Goal: Contribute content: Contribute content

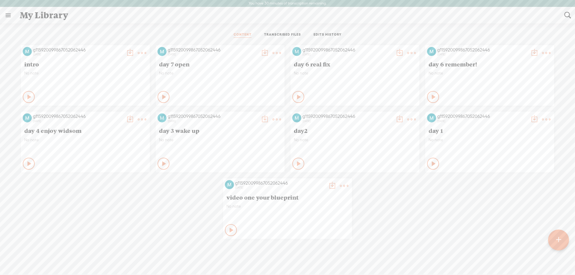
scroll to position [0, 0]
click at [555, 245] on div at bounding box center [558, 239] width 21 height 21
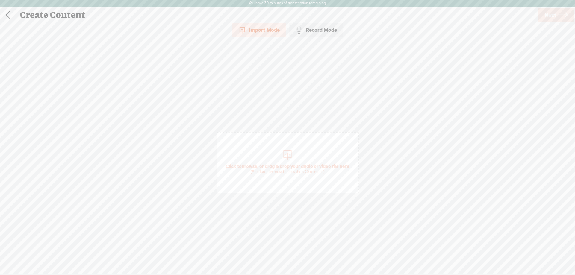
click at [266, 29] on div "Import Mode" at bounding box center [259, 29] width 54 height 15
click at [262, 168] on span "Click to browse , or drag & drop your audio or video file here (File duration m…" at bounding box center [288, 168] width 130 height 17
click at [562, 14] on icon at bounding box center [563, 14] width 8 height 15
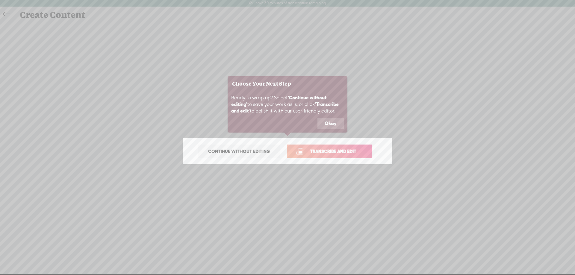
click at [331, 152] on span "Transcribe and edit" at bounding box center [333, 151] width 59 height 7
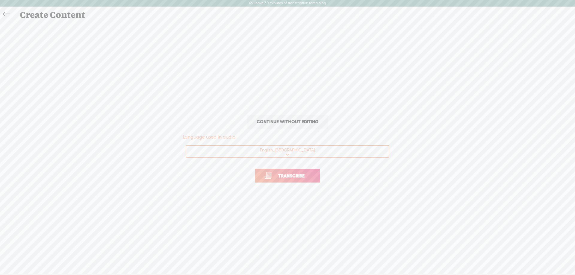
click at [281, 175] on span "Transcribe" at bounding box center [291, 176] width 39 height 7
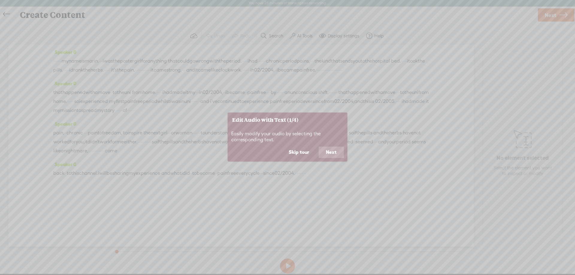
click at [333, 153] on button "Next" at bounding box center [331, 152] width 25 height 11
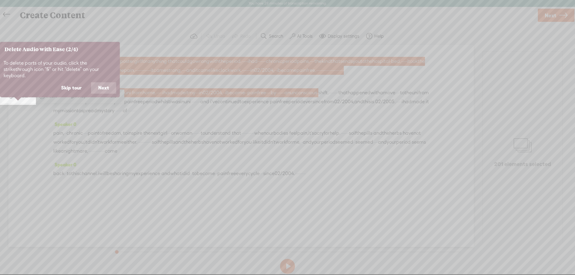
click at [105, 83] on button "Next" at bounding box center [103, 87] width 25 height 11
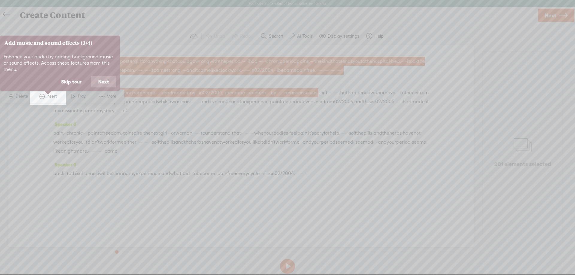
click at [108, 81] on button "Next" at bounding box center [103, 81] width 25 height 11
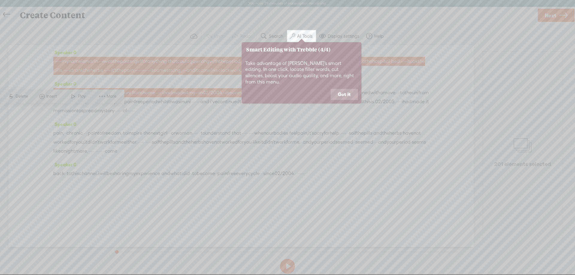
click at [349, 90] on button "Got it" at bounding box center [344, 94] width 27 height 11
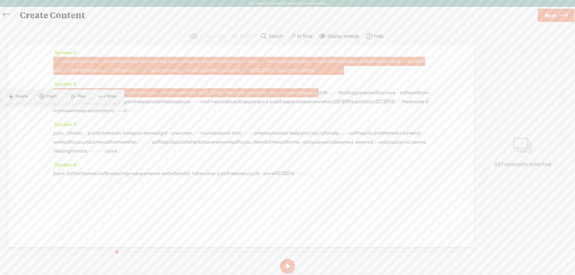
click at [287, 264] on button at bounding box center [287, 266] width 15 height 15
click at [287, 267] on button at bounding box center [287, 266] width 15 height 15
click at [277, 91] on div "Speaker 0 that happened with a move · · to the uni · from home. · · · · · i had…" at bounding box center [241, 99] width 376 height 40
click at [177, 61] on span "that" at bounding box center [172, 61] width 9 height 9
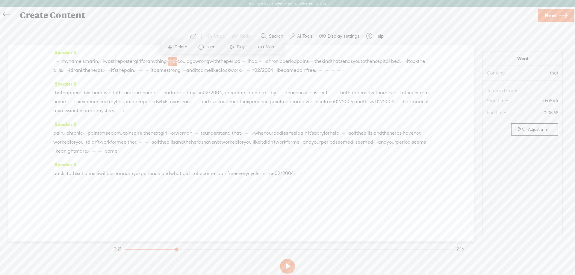
click at [190, 62] on span "could" at bounding box center [183, 61] width 12 height 9
drag, startPoint x: 218, startPoint y: 61, endPoint x: 305, endPoint y: 61, distance: 86.6
click at [305, 61] on div "· · · · · · · my name is marin. · · · i was the poster girl for anything · that…" at bounding box center [241, 66] width 376 height 18
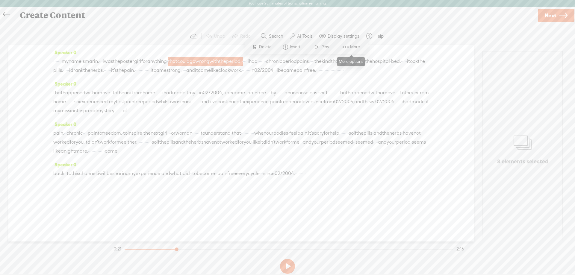
click at [347, 46] on span at bounding box center [345, 47] width 9 height 11
click at [214, 46] on div "Speaker 0 · · · · · · · my name is marin. · · · i was the poster girl for anyth…" at bounding box center [241, 143] width 466 height 197
click at [326, 46] on span "Play" at bounding box center [325, 47] width 9 height 6
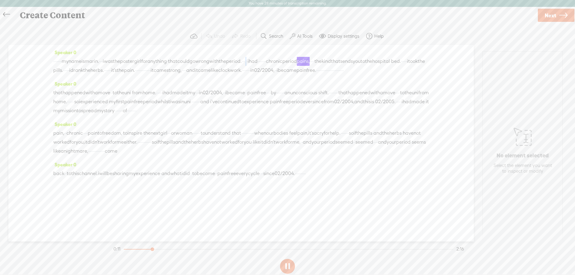
click at [316, 60] on div "· · · · · · · my name is marin. · · · i was the poster girl for anything · that…" at bounding box center [241, 66] width 376 height 18
click at [280, 45] on span "Delete" at bounding box center [277, 47] width 14 height 6
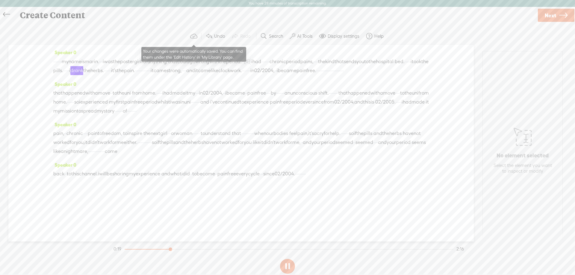
click at [211, 34] on span at bounding box center [209, 36] width 7 height 7
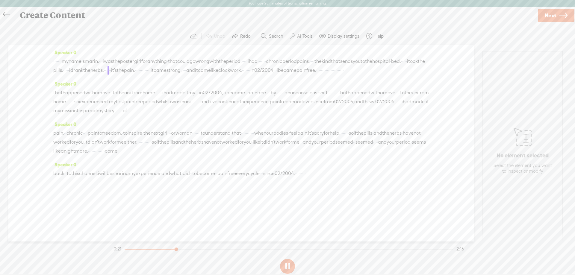
click at [113, 62] on span "was" at bounding box center [108, 61] width 9 height 9
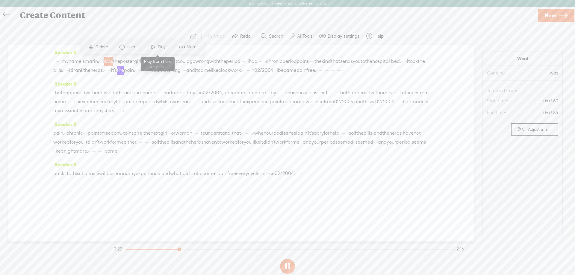
click at [163, 46] on span "Play" at bounding box center [162, 47] width 9 height 6
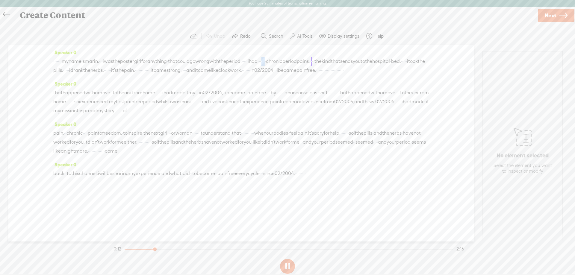
drag, startPoint x: 345, startPoint y: 60, endPoint x: 354, endPoint y: 60, distance: 9.9
click at [354, 60] on div "· · · · · · · my name is marin. · · · i was the poster girl for anything · that…" at bounding box center [241, 66] width 376 height 18
click at [313, 46] on span "Delete" at bounding box center [316, 47] width 14 height 6
click at [134, 59] on span "poster" at bounding box center [127, 61] width 14 height 9
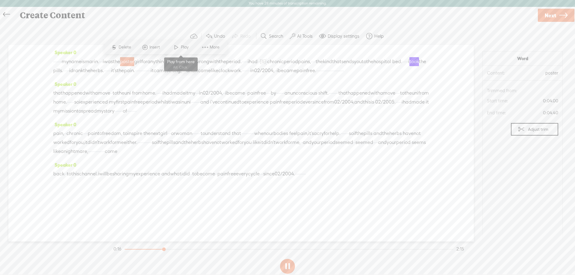
click at [179, 49] on span at bounding box center [176, 47] width 9 height 11
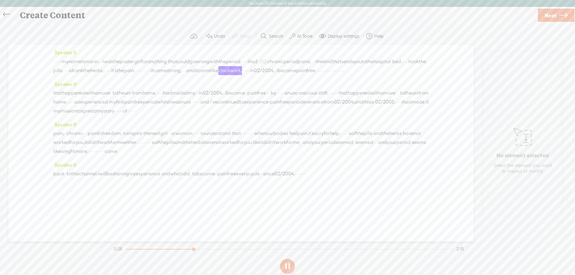
drag, startPoint x: 334, startPoint y: 70, endPoint x: 353, endPoint y: 71, distance: 19.2
click at [353, 71] on div "· · · · · · · my name is marin. · · · i was the poster girl for anything · that…" at bounding box center [241, 66] width 376 height 18
click at [312, 56] on span "Delete" at bounding box center [311, 56] width 14 height 6
click at [90, 73] on span "the" at bounding box center [86, 71] width 7 height 9
click at [258, 56] on span at bounding box center [257, 56] width 9 height 11
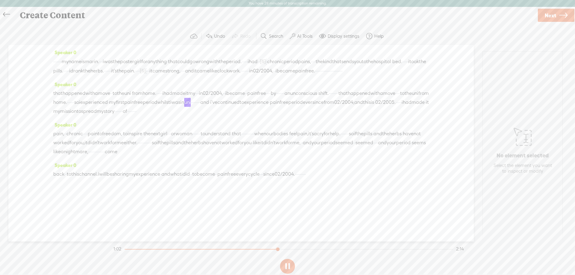
drag, startPoint x: 55, startPoint y: 102, endPoint x: 245, endPoint y: 104, distance: 190.9
click at [245, 104] on div "that happened with a move · · to the uni · from home. · · · · · i had made it m…" at bounding box center [241, 102] width 376 height 27
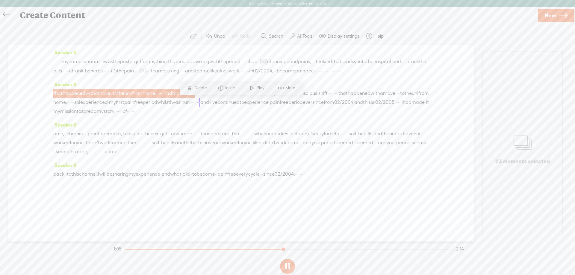
click at [203, 87] on span "Delete" at bounding box center [201, 88] width 14 height 6
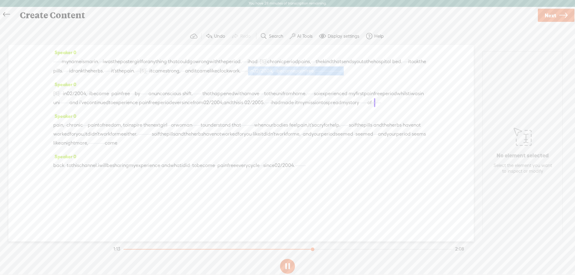
drag, startPoint x: 124, startPoint y: 79, endPoint x: 292, endPoint y: 86, distance: 167.3
click at [292, 80] on div "Speaker 0 · · · · · · · my name is marin. · · · i was the poster girl for anyth…" at bounding box center [241, 64] width 376 height 32
click at [27, 87] on span "Delete" at bounding box center [23, 88] width 14 height 6
click at [217, 76] on span "clockwork." at bounding box center [229, 71] width 24 height 9
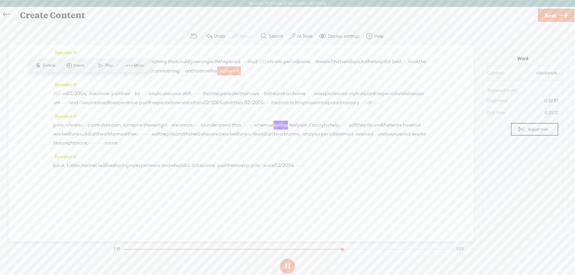
click at [107, 66] on span "Play" at bounding box center [109, 66] width 9 height 6
click at [80, 98] on span "02/2004," at bounding box center [77, 93] width 20 height 9
click at [132, 89] on span at bounding box center [128, 88] width 9 height 11
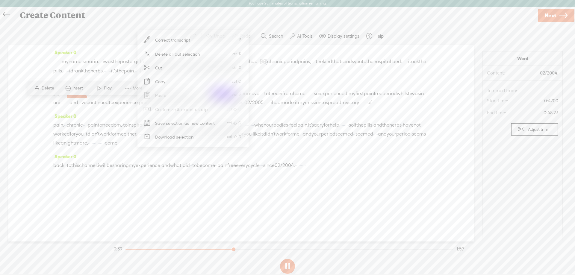
click at [73, 89] on span "Insert" at bounding box center [79, 88] width 12 height 6
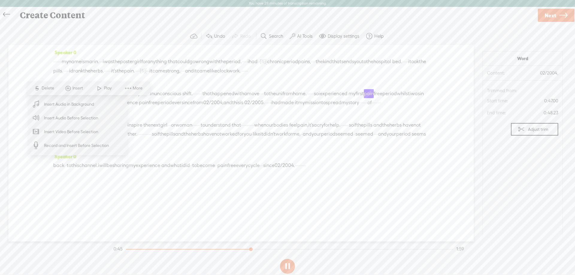
click at [40, 174] on div "Speaker 0 · · · · · · · my name is marin. · · · i was the poster girl for anyth…" at bounding box center [241, 143] width 466 height 197
click at [186, 80] on div "Speaker 0 · · · · · · · my name is marin. · · · i was the poster girl for anyth…" at bounding box center [241, 64] width 376 height 32
click at [170, 80] on div "Speaker 0 · · · · · · · my name is marin. · · · i was the poster girl for anyth…" at bounding box center [241, 64] width 376 height 32
click at [21, 64] on div "Speaker 0 · · · · · · · my name is marin. · · · i was the poster girl for anyth…" at bounding box center [241, 143] width 466 height 197
click at [144, 87] on span "More" at bounding box center [138, 88] width 11 height 6
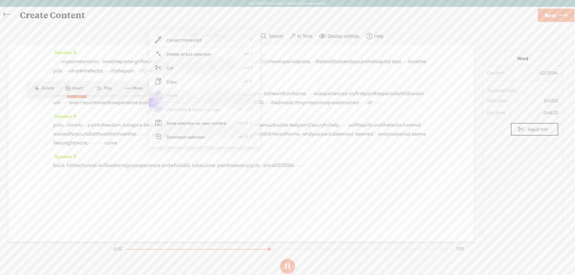
click at [37, 133] on div "Speaker 0 · · · · · · · my name is marin. · · · i was the poster girl for anyth…" at bounding box center [241, 143] width 466 height 197
click at [244, 107] on span "02/2005." at bounding box center [254, 102] width 20 height 9
click at [224, 107] on span "and" at bounding box center [228, 102] width 9 height 9
drag, startPoint x: 55, startPoint y: 121, endPoint x: 108, endPoint y: 120, distance: 53.6
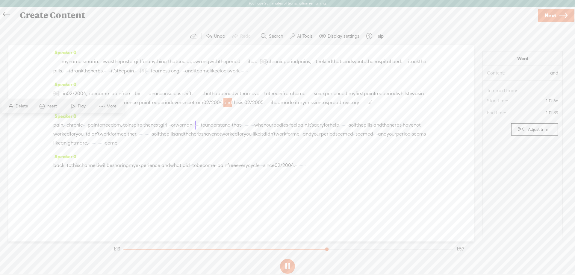
click at [108, 107] on div "[S] · in 02/2004, · · i became pain free. · · · · · · · · · · · · · · · · · · ·…" at bounding box center [241, 98] width 376 height 18
click at [93, 106] on span "Insert" at bounding box center [96, 106] width 12 height 6
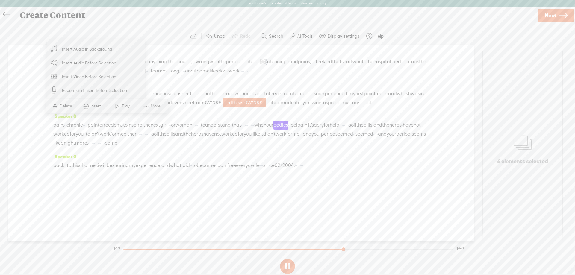
click at [78, 91] on span "Record and Insert Before Selection" at bounding box center [94, 90] width 89 height 13
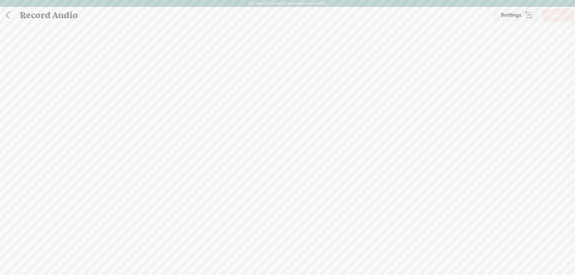
scroll to position [0, 0]
click at [288, 253] on t at bounding box center [287, 249] width 17 height 17
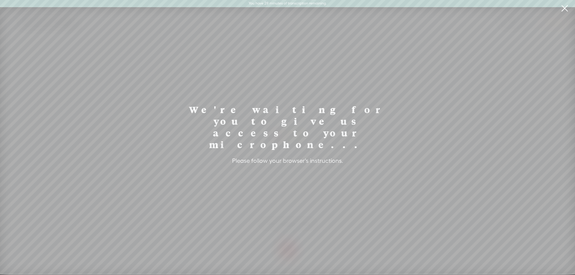
scroll to position [0, 0]
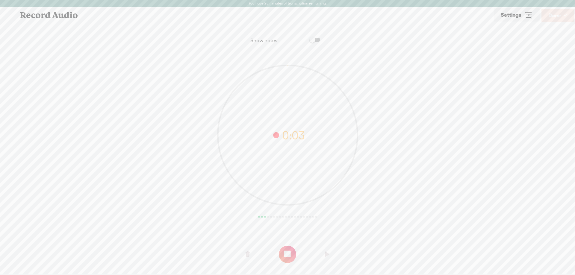
click at [283, 252] on t at bounding box center [287, 254] width 17 height 17
click at [328, 252] on t at bounding box center [327, 255] width 4 height 18
click at [326, 256] on t at bounding box center [327, 255] width 4 height 18
click at [326, 255] on t at bounding box center [327, 255] width 4 height 18
click at [562, 17] on link "Done" at bounding box center [558, 15] width 33 height 13
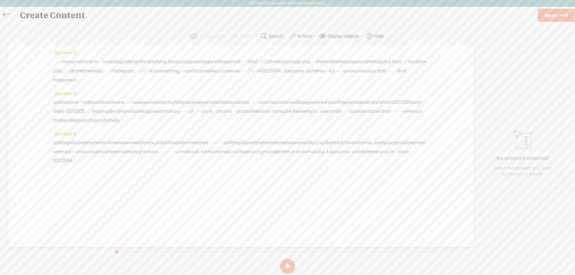
click at [371, 107] on span "since" at bounding box center [376, 102] width 11 height 9
click at [127, 97] on span at bounding box center [124, 97] width 9 height 11
click at [290, 269] on button at bounding box center [287, 266] width 15 height 15
click at [393, 107] on span "02/2004," at bounding box center [403, 102] width 20 height 9
click at [289, 268] on button at bounding box center [287, 266] width 15 height 15
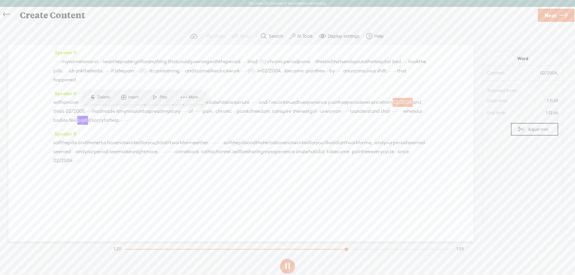
drag, startPoint x: 310, startPoint y: 121, endPoint x: 322, endPoint y: 121, distance: 11.7
click at [324, 121] on div "with a move · · · · to the uni from home. · · · · · · so i experienced · my fir…" at bounding box center [241, 111] width 376 height 27
click at [284, 105] on span "Delete" at bounding box center [282, 106] width 14 height 6
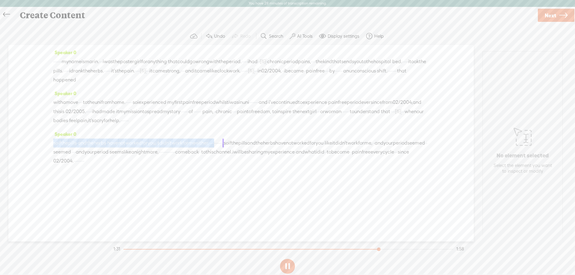
drag, startPoint x: 266, startPoint y: 152, endPoint x: 64, endPoint y: 147, distance: 201.4
click at [64, 147] on div "Speaker 0 so if the pills · and the herbs · have not worked for you, it didn't …" at bounding box center [241, 150] width 376 height 40
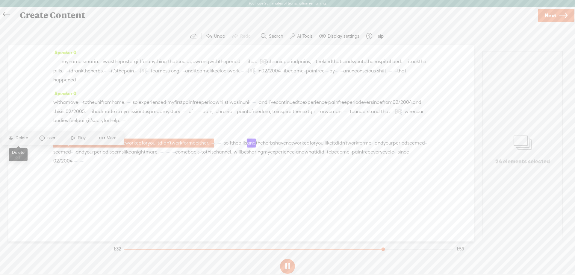
click at [24, 135] on span "S Delete" at bounding box center [18, 138] width 30 height 11
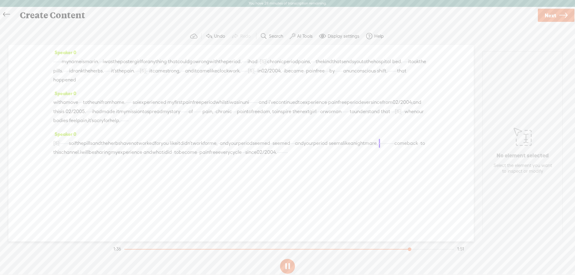
click at [74, 148] on span "so" at bounding box center [71, 143] width 5 height 9
click at [105, 138] on span at bounding box center [103, 138] width 9 height 11
drag, startPoint x: 285, startPoint y: 152, endPoint x: 381, endPoint y: 151, distance: 96.8
click at [381, 151] on div "[S] so if the pills · and the herbs · have not worked for you, it didn't work f…" at bounding box center [241, 148] width 376 height 18
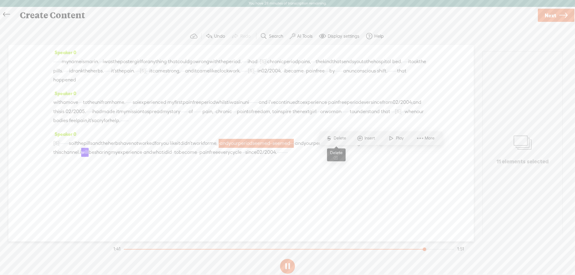
click at [338, 138] on span "Delete" at bounding box center [341, 138] width 14 height 6
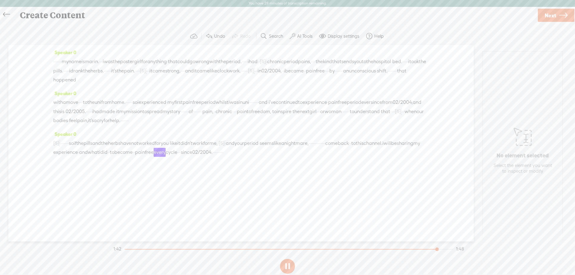
click at [177, 148] on span "like" at bounding box center [173, 143] width 7 height 9
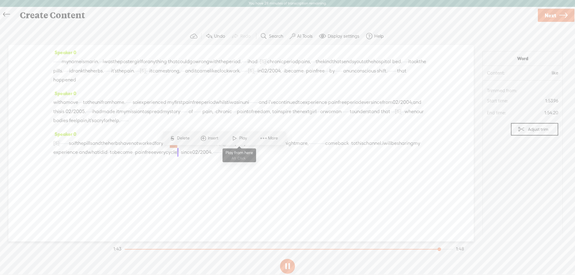
click at [236, 138] on span at bounding box center [234, 138] width 9 height 11
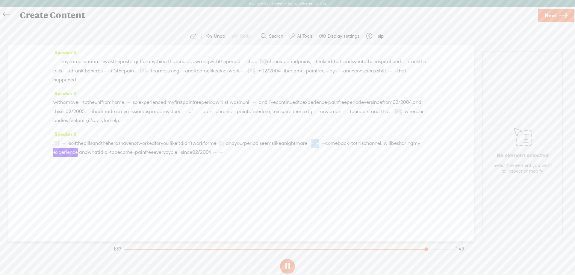
drag, startPoint x: 399, startPoint y: 151, endPoint x: 423, endPoint y: 152, distance: 24.0
click at [423, 152] on div "[S] so if the pills · and the herbs · have not worked for you, it didn't work f…" at bounding box center [241, 148] width 376 height 18
click at [387, 139] on span "Delete" at bounding box center [384, 138] width 14 height 6
click at [74, 148] on span "so" at bounding box center [71, 143] width 5 height 9
click at [106, 139] on span at bounding box center [103, 138] width 9 height 11
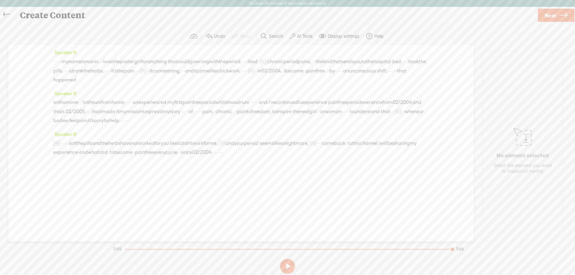
drag, startPoint x: 385, startPoint y: 160, endPoint x: 414, endPoint y: 161, distance: 29.4
click at [414, 157] on div "[S] so if the pills · and the herbs · have not worked for you, it didn't work f…" at bounding box center [241, 148] width 376 height 18
click at [372, 147] on span "Delete" at bounding box center [368, 147] width 14 height 6
click at [74, 148] on span "so" at bounding box center [71, 143] width 5 height 9
click at [105, 139] on span at bounding box center [103, 138] width 9 height 11
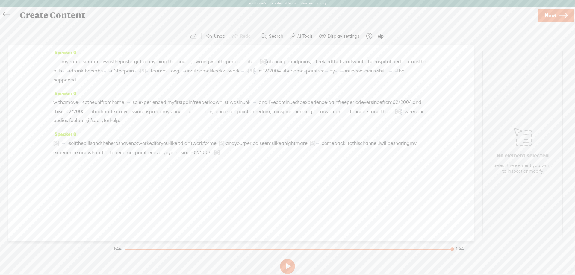
click at [69, 61] on span "my" at bounding box center [65, 61] width 7 height 9
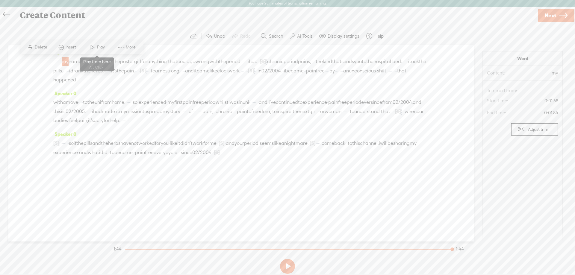
click at [89, 47] on span at bounding box center [92, 47] width 9 height 11
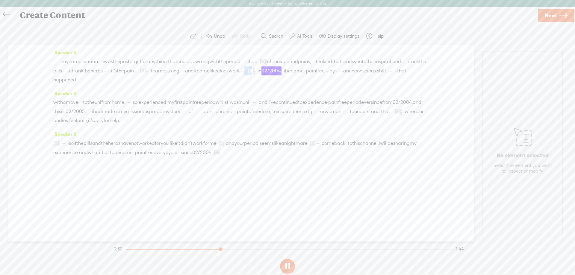
drag, startPoint x: 114, startPoint y: 80, endPoint x: 127, endPoint y: 80, distance: 12.9
click at [127, 80] on div "· · · · · · · my name is marin. · · · i was the poster girl for anything · that…" at bounding box center [241, 71] width 376 height 28
click at [90, 64] on span "Delete" at bounding box center [88, 66] width 14 height 6
click at [280, 76] on span "i" at bounding box center [280, 71] width 1 height 9
click at [184, 66] on span "Play" at bounding box center [188, 66] width 9 height 6
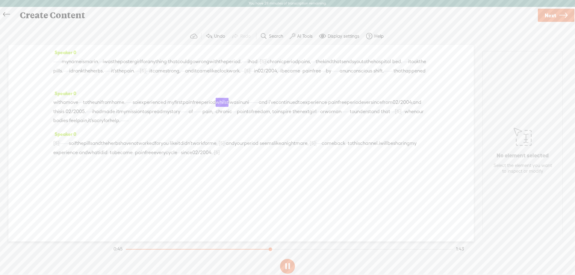
drag, startPoint x: 162, startPoint y: 100, endPoint x: 167, endPoint y: 101, distance: 5.4
click at [167, 101] on div "with a move · · · · to the uni from home. · · · · · · so i experienced · my fir…" at bounding box center [241, 111] width 376 height 27
click at [129, 85] on span "S Delete" at bounding box center [123, 88] width 30 height 11
drag, startPoint x: 330, startPoint y: 103, endPoint x: 337, endPoint y: 103, distance: 6.3
click at [337, 103] on div "with a move · · · · to the uni from home. · · [S] · · · · so i experienced · my…" at bounding box center [241, 112] width 376 height 28
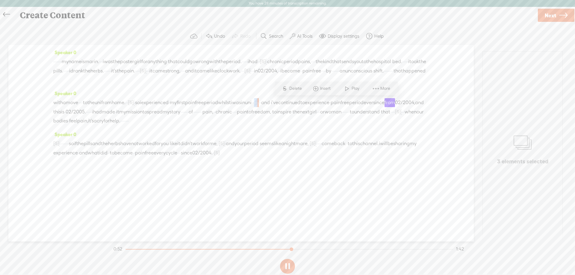
drag, startPoint x: 322, startPoint y: 103, endPoint x: 332, endPoint y: 103, distance: 9.6
click at [332, 103] on div "with a move · · · · to the uni from home. · · [S] · · · · so i experienced · my…" at bounding box center [241, 112] width 376 height 28
click at [291, 87] on span "Delete" at bounding box center [293, 89] width 14 height 6
click at [552, 14] on span "Next" at bounding box center [550, 15] width 11 height 15
click at [238, 142] on input "text" at bounding box center [288, 143] width 205 height 12
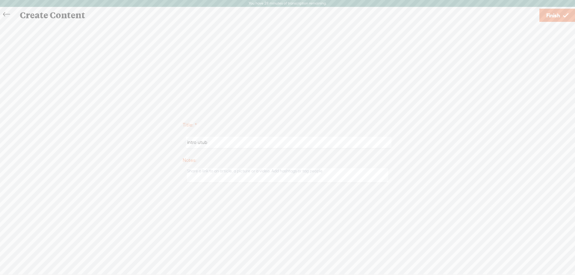
type input "intro utube"
click at [555, 13] on span "Finish" at bounding box center [553, 15] width 14 height 15
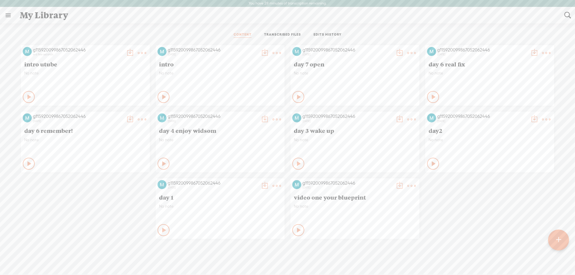
scroll to position [0, 0]
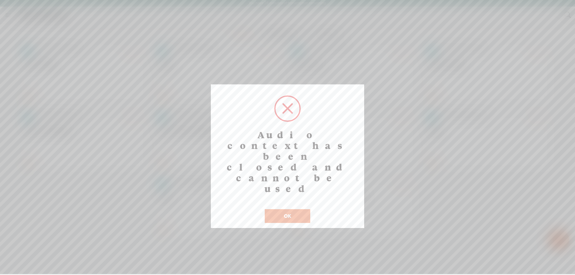
click at [295, 209] on button "OK" at bounding box center [288, 216] width 46 height 14
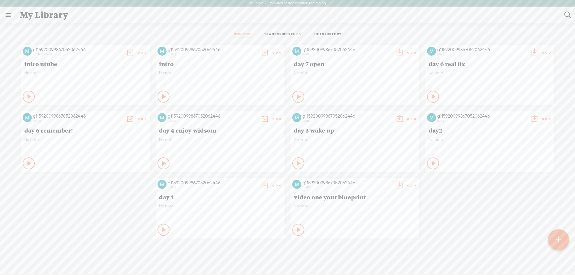
click at [138, 52] on t at bounding box center [142, 53] width 8 height 8
click at [102, 115] on link "Download as..." at bounding box center [111, 114] width 60 height 14
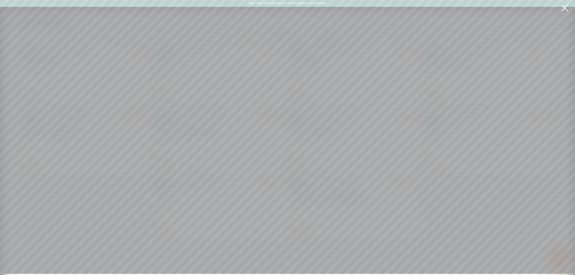
scroll to position [0, 0]
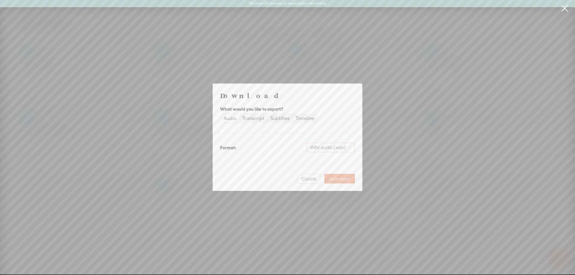
click at [351, 147] on span "WAV audio (.wav)" at bounding box center [330, 147] width 41 height 9
click at [348, 147] on span "WAV audio (.wav)" at bounding box center [330, 147] width 41 height 9
click at [325, 182] on div "Highest quality, large file size" at bounding box center [325, 184] width 49 height 5
click at [344, 179] on span "Download" at bounding box center [339, 179] width 21 height 6
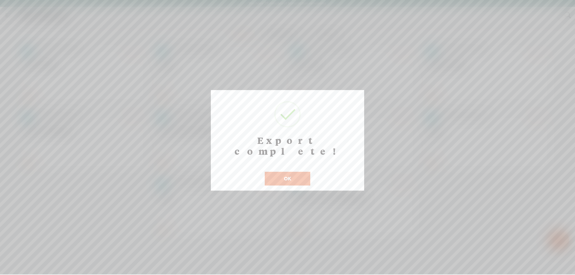
drag, startPoint x: 285, startPoint y: 171, endPoint x: 307, endPoint y: 149, distance: 31.6
click at [285, 172] on button "OK" at bounding box center [288, 179] width 46 height 14
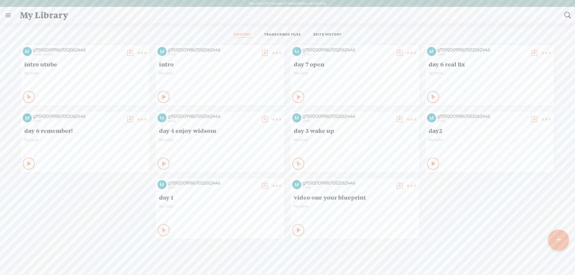
click at [27, 94] on icon at bounding box center [30, 97] width 6 height 6
click at [561, 33] on div at bounding box center [560, 33] width 1 height 1
